Goal: Task Accomplishment & Management: Use online tool/utility

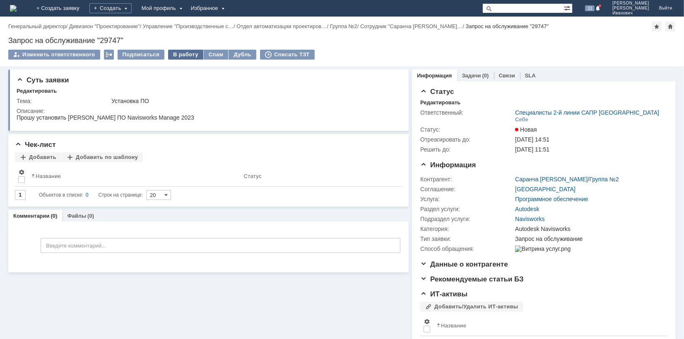
click at [186, 56] on div "В работу" at bounding box center [185, 55] width 35 height 10
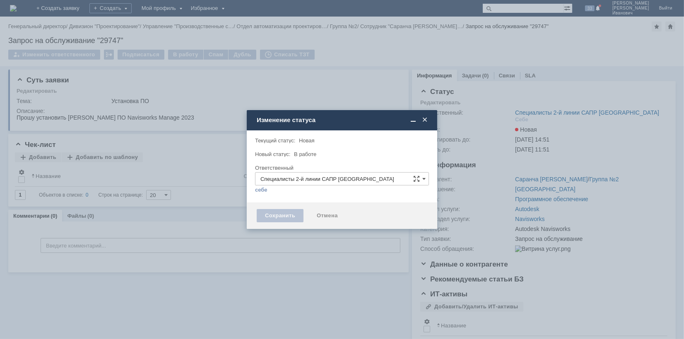
type input "[PERSON_NAME]"
type input "Autodesk Navisworks"
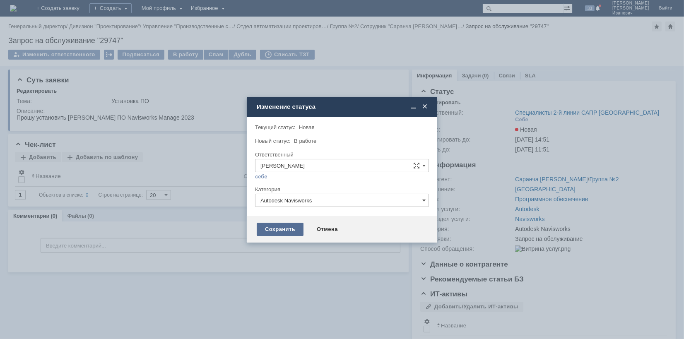
click at [286, 231] on div "Сохранить" at bounding box center [280, 229] width 47 height 13
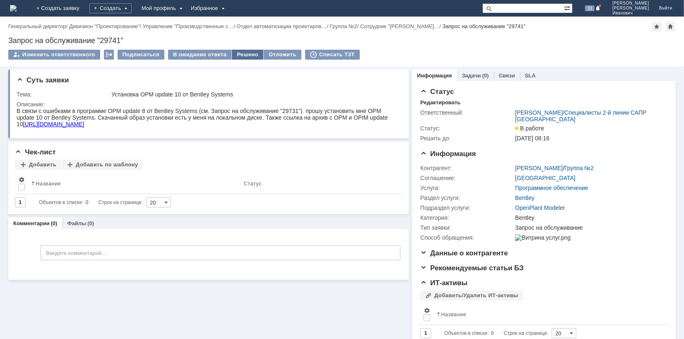
click at [240, 53] on div "Решено" at bounding box center [247, 55] width 31 height 10
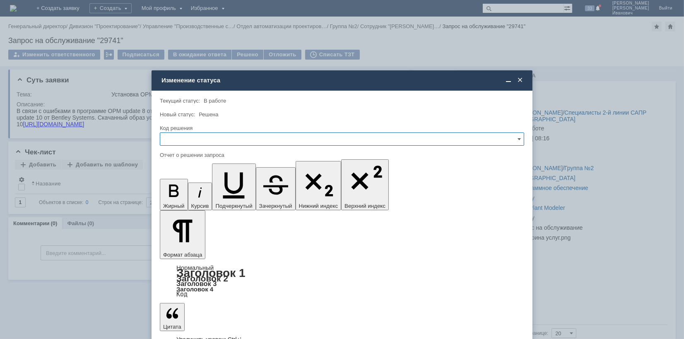
click at [521, 135] on input "text" at bounding box center [342, 138] width 364 height 13
click at [212, 194] on span "Решено" at bounding box center [341, 195] width 353 height 7
type input "Решено"
